Goal: Navigation & Orientation: Find specific page/section

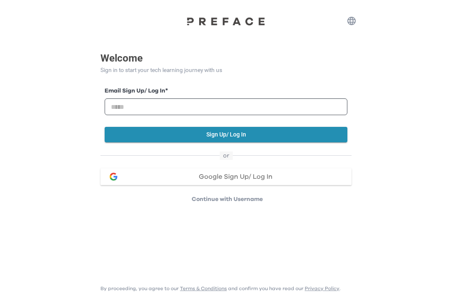
click at [274, 179] on div "Google Sign Up/ Log In" at bounding box center [235, 176] width 219 height 7
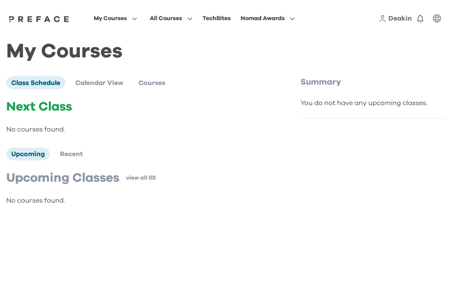
click at [400, 20] on span "Deakin" at bounding box center [399, 18] width 23 height 7
